Goal: Information Seeking & Learning: Learn about a topic

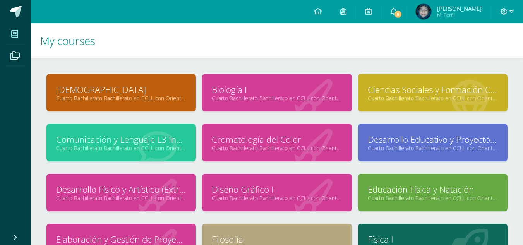
click at [158, 153] on icon at bounding box center [158, 148] width 38 height 38
click at [146, 147] on link "Cuarto Bachillerato Bachillerato en CCLL con Orientación en Diseño Gráfico "B"" at bounding box center [121, 148] width 130 height 7
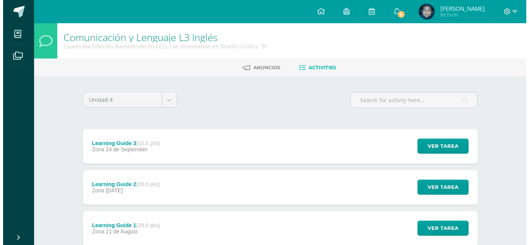
scroll to position [52, 0]
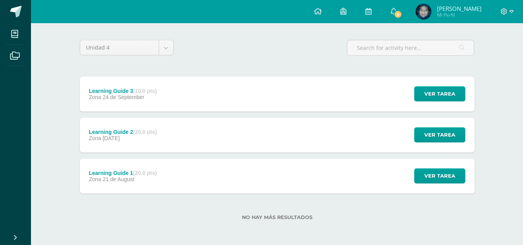
click at [300, 187] on div "Learning Guide 1 (20.0 pts) Zona [DATE] Ver tarea Learning Guide 1 Comunicación…" at bounding box center [277, 176] width 395 height 35
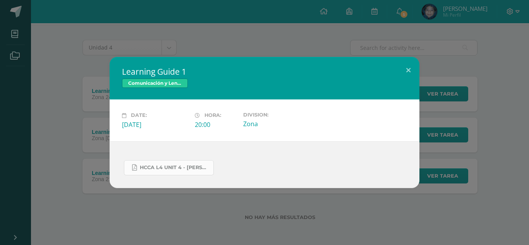
click at [149, 166] on span "HCCA L4 UNIT 4 - [PERSON_NAME].pdf" at bounding box center [175, 168] width 70 height 6
